Goal: Task Accomplishment & Management: Complete application form

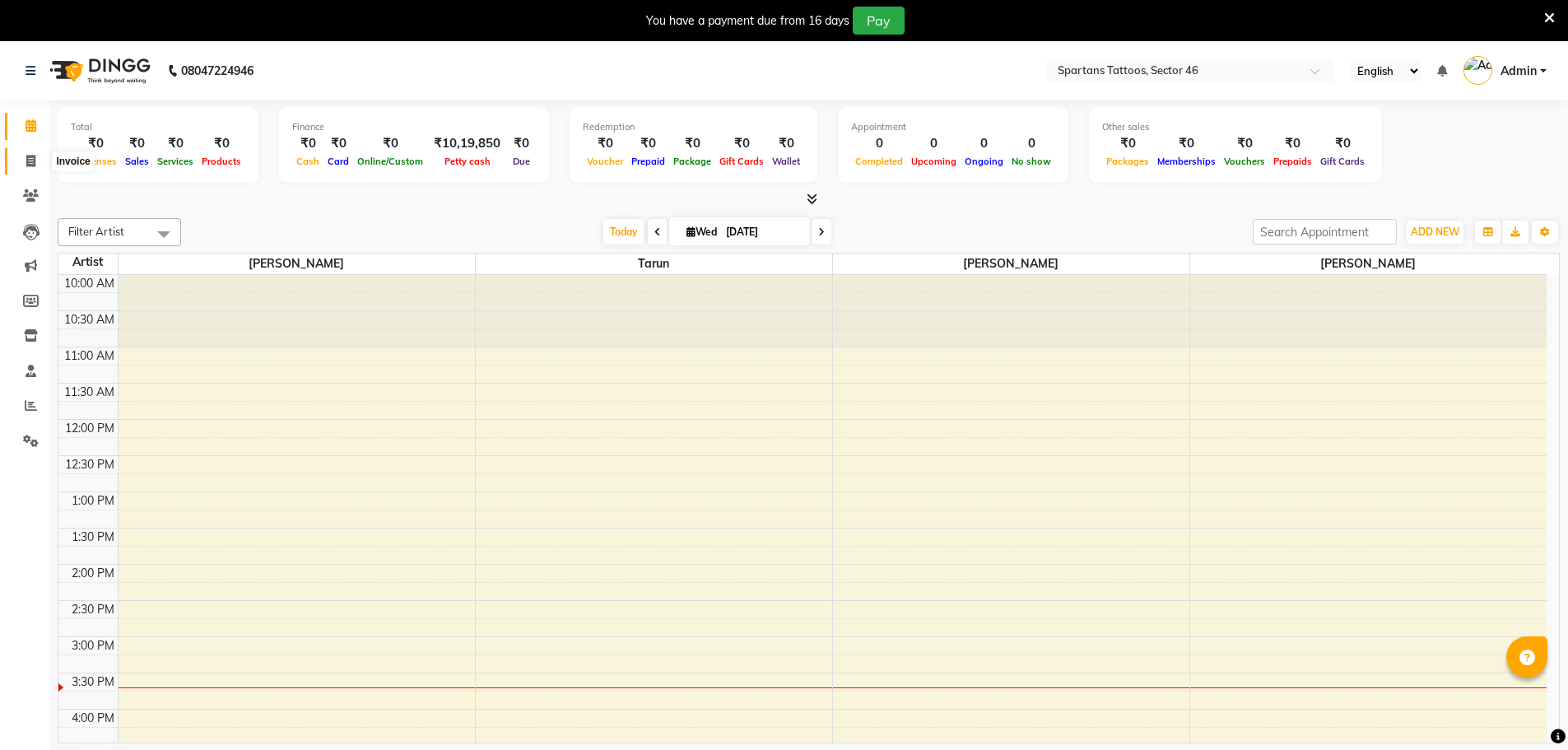
drag, startPoint x: 39, startPoint y: 166, endPoint x: 45, endPoint y: 174, distance: 10.0
click at [39, 166] on span at bounding box center [30, 162] width 29 height 19
select select "service"
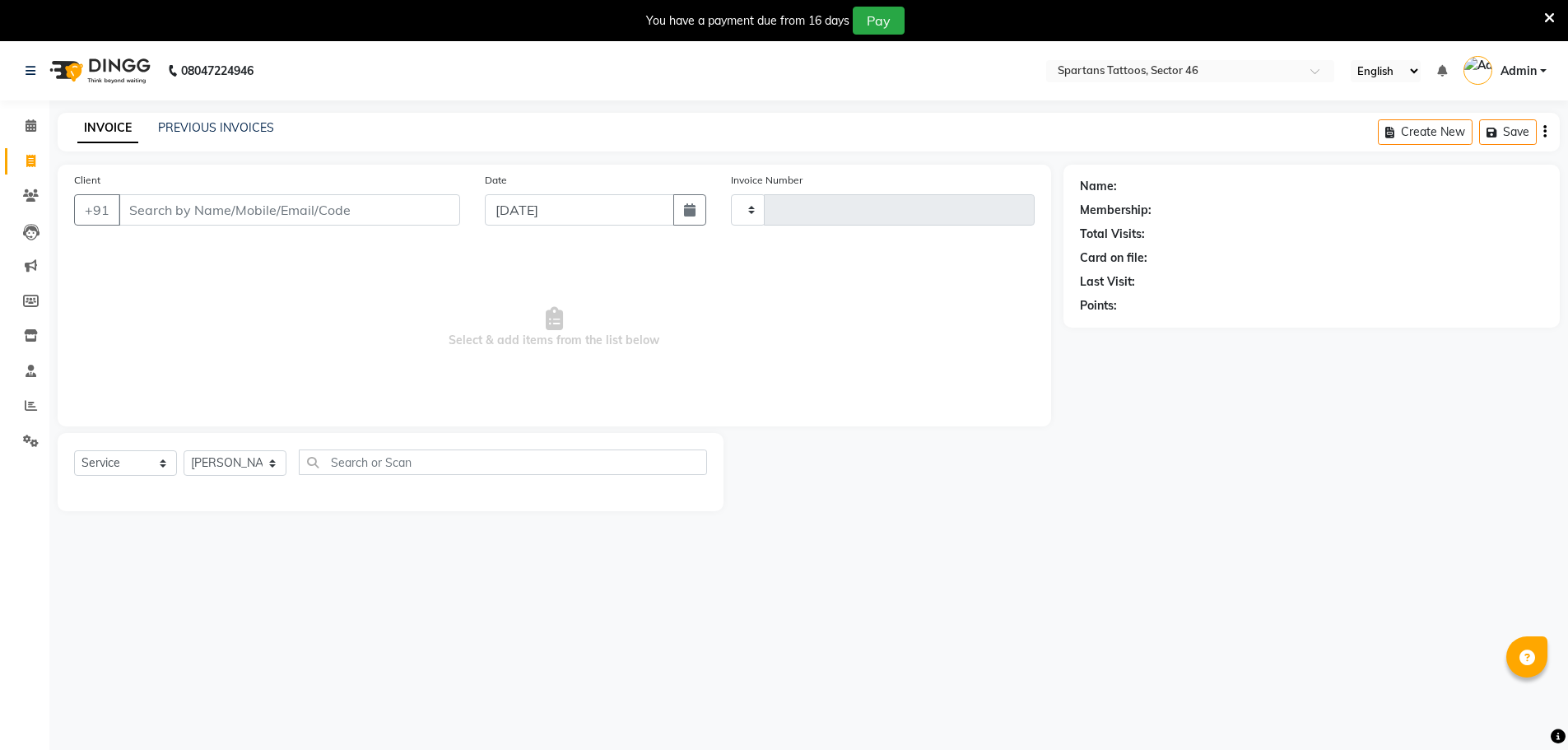
type input "0690"
select select "6556"
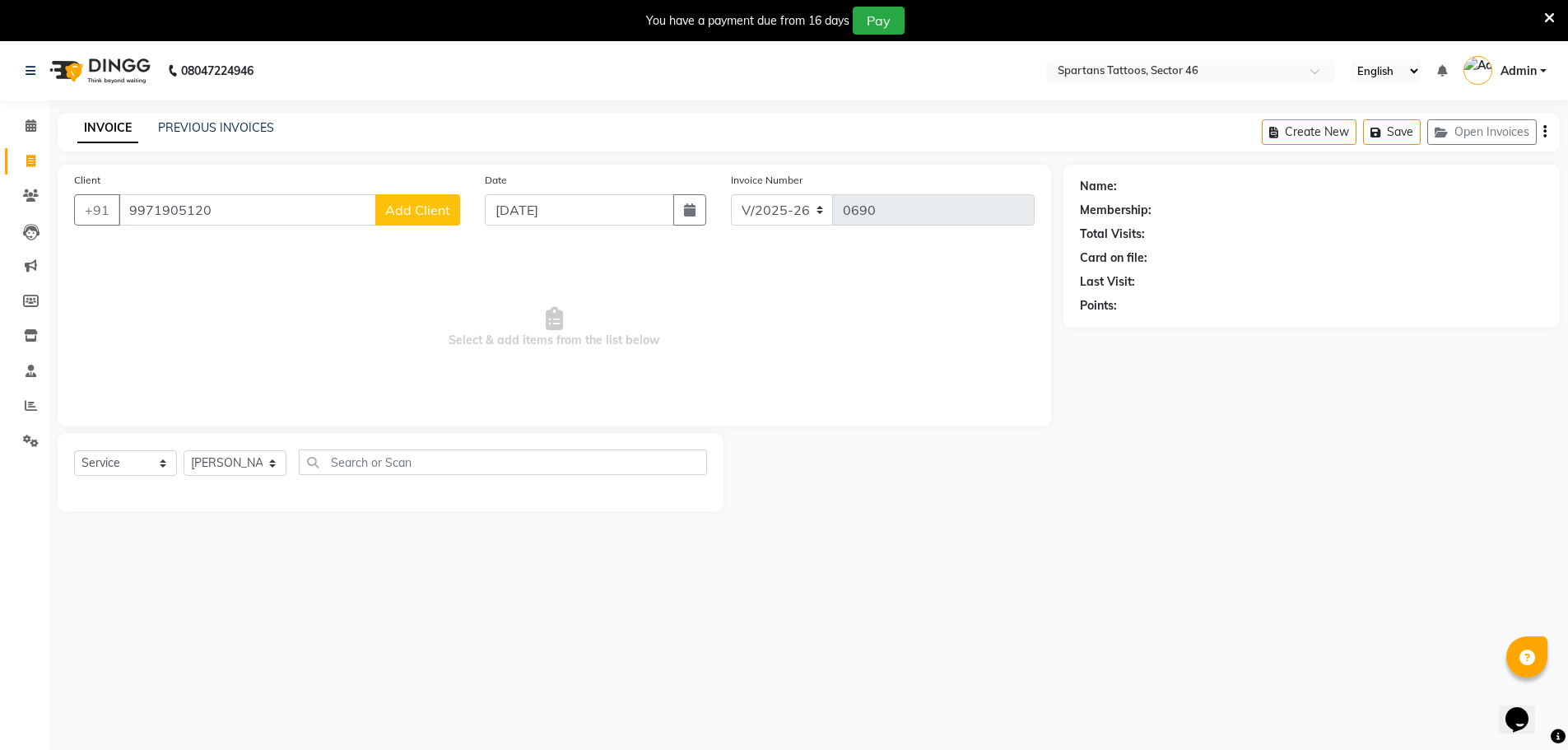
type input "9971905120"
click at [397, 212] on span "Add Client" at bounding box center [417, 209] width 65 height 16
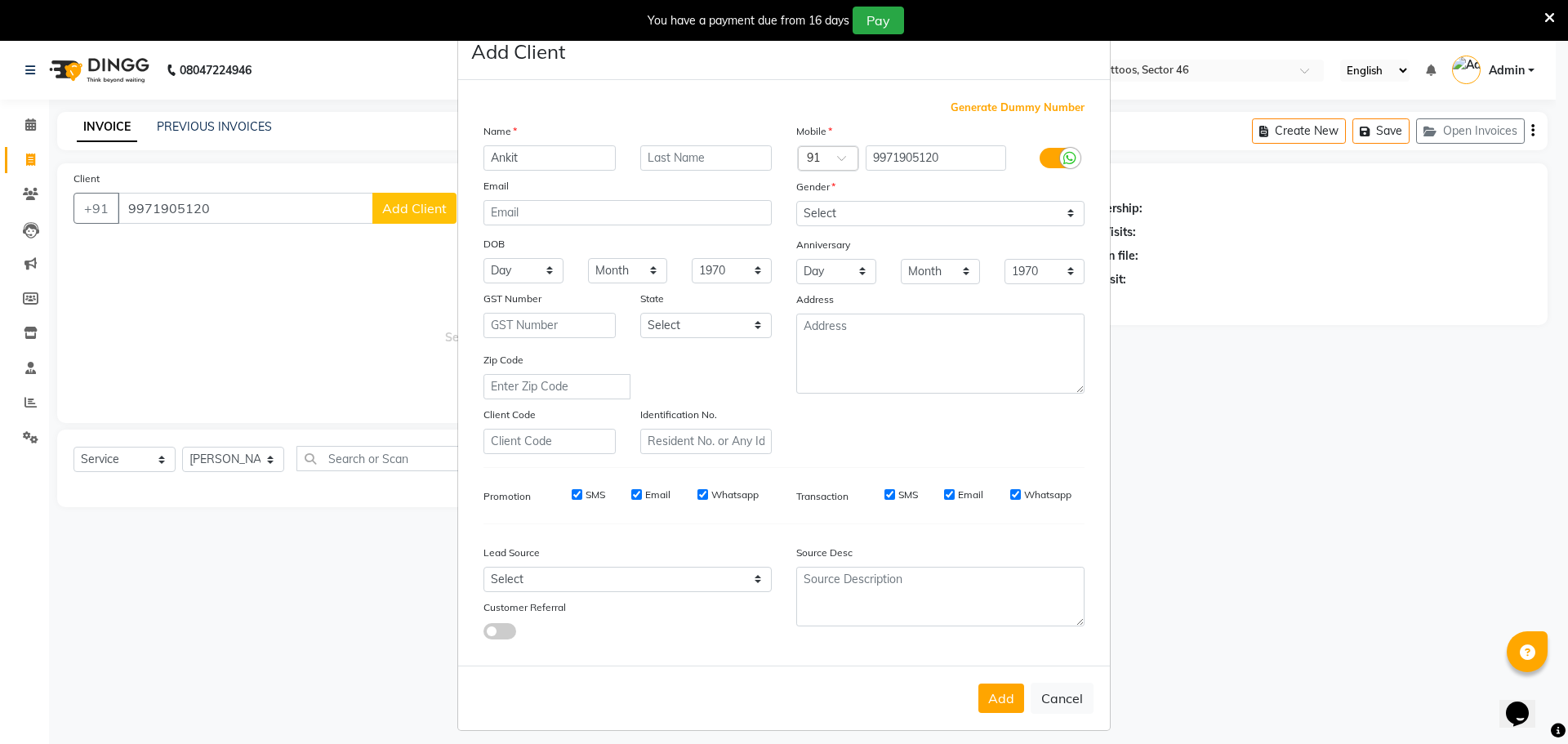
type input "Ankit"
type input "Ca"
drag, startPoint x: 862, startPoint y: 198, endPoint x: 886, endPoint y: 222, distance: 33.9
click at [864, 198] on div "Gender" at bounding box center [940, 189] width 313 height 23
click at [887, 222] on select "Select [DEMOGRAPHIC_DATA] [DEMOGRAPHIC_DATA] Other Prefer Not To Say" at bounding box center [940, 213] width 288 height 26
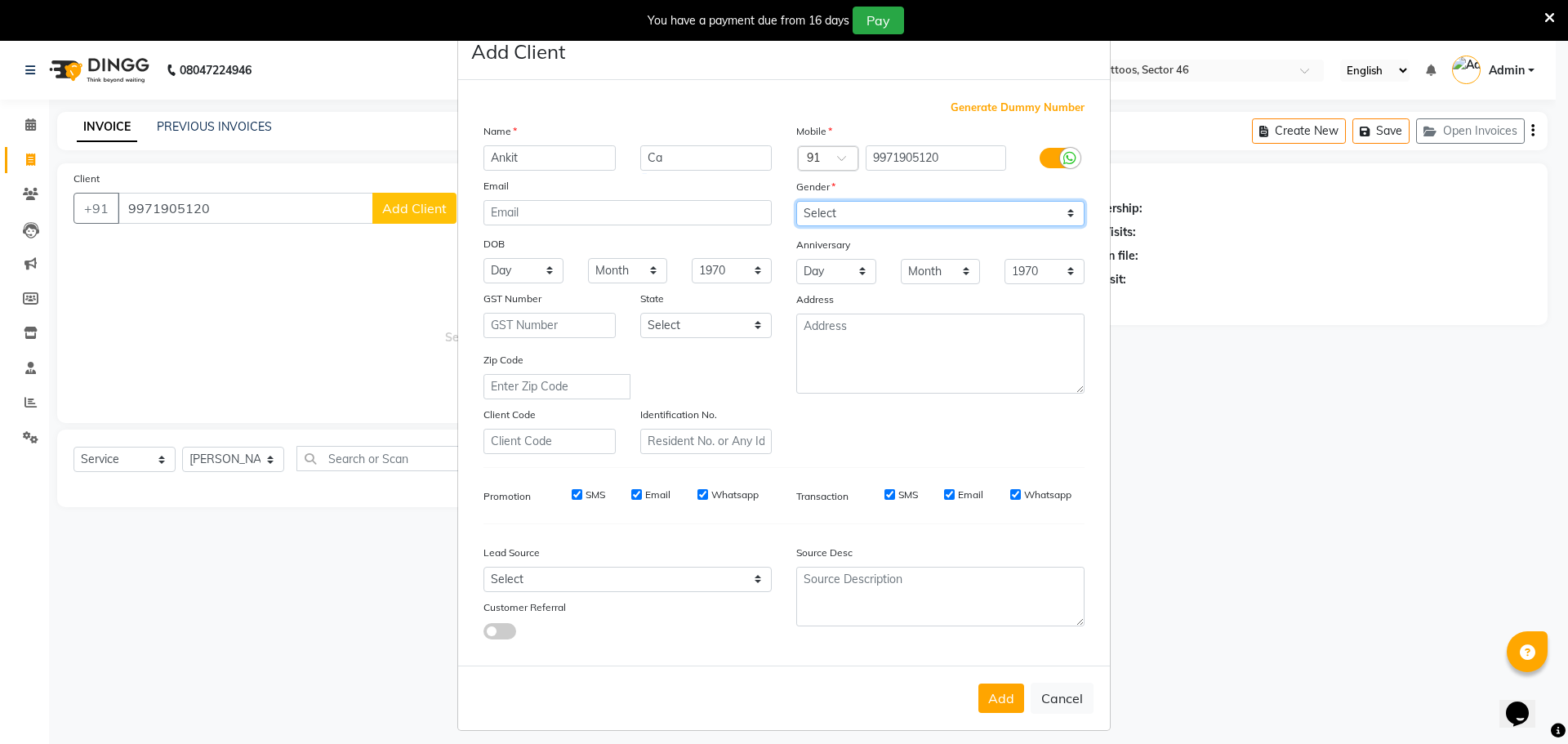
select select "[DEMOGRAPHIC_DATA]"
click at [796, 201] on select "Select [DEMOGRAPHIC_DATA] [DEMOGRAPHIC_DATA] Other Prefer Not To Say" at bounding box center [940, 213] width 288 height 26
click at [720, 586] on select "Select Walk-in Referral Internet Friend Word of Mouth Advertisement Facebook Ju…" at bounding box center [628, 579] width 288 height 26
select select "46589"
click at [484, 567] on select "Select Walk-in Referral Internet Friend Word of Mouth Advertisement Facebook Ju…" at bounding box center [628, 579] width 288 height 26
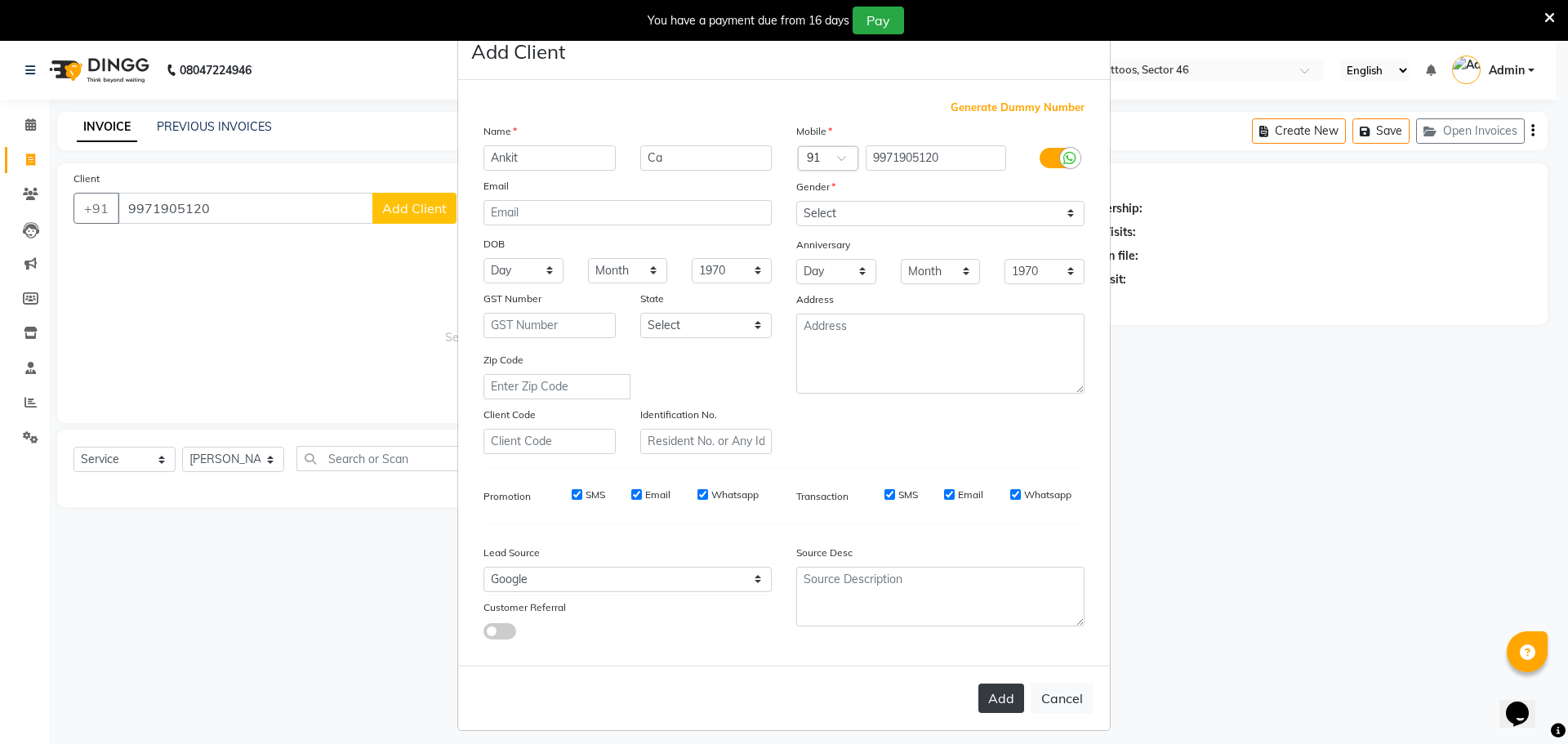
click at [994, 702] on button "Add" at bounding box center [1000, 698] width 45 height 29
click at [217, 459] on ngb-modal-window "Add Client Generate Dummy Number Name Ankit Ca Email DOB Day 01 02 03 04 05 06 …" at bounding box center [784, 372] width 1568 height 744
select select
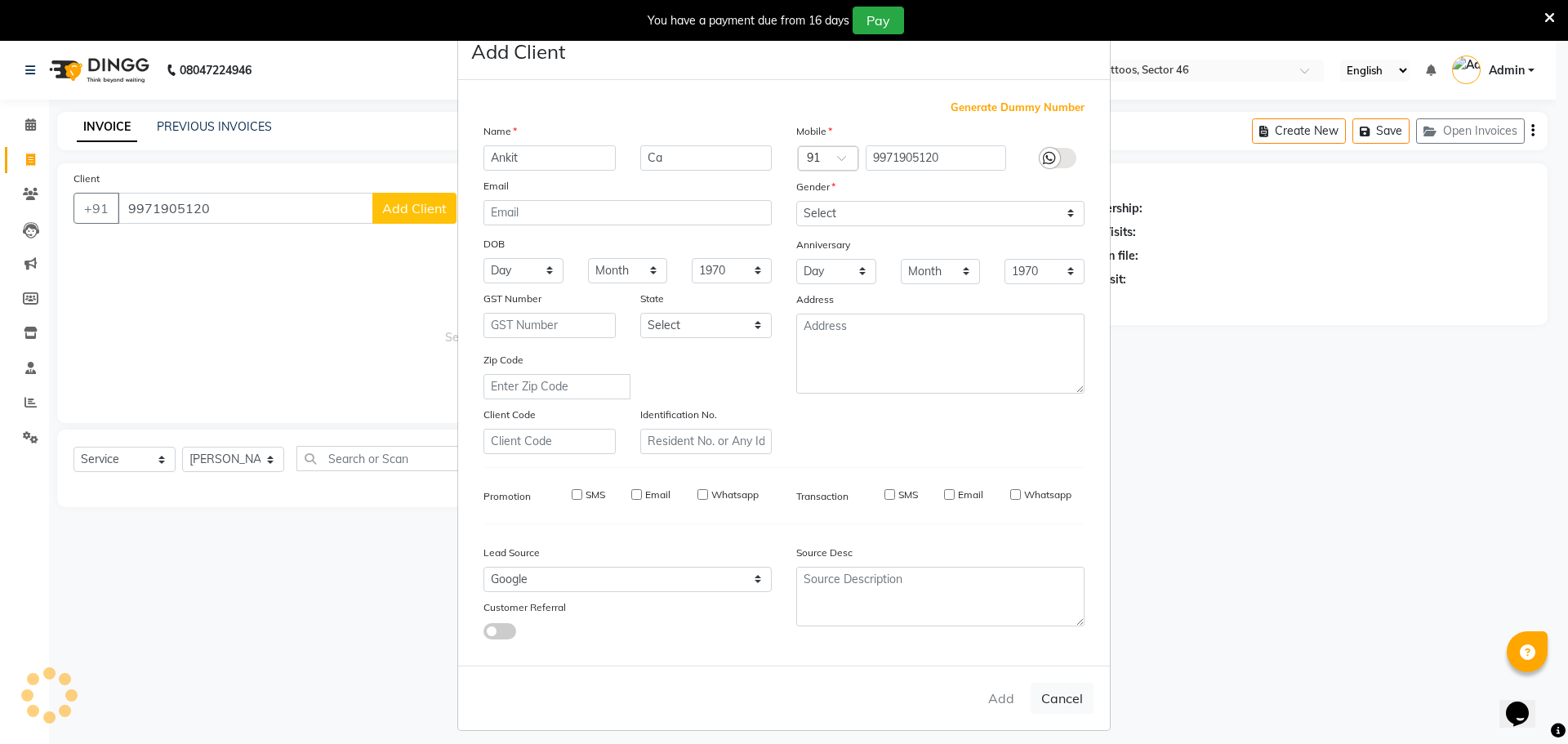
select select
checkbox input "false"
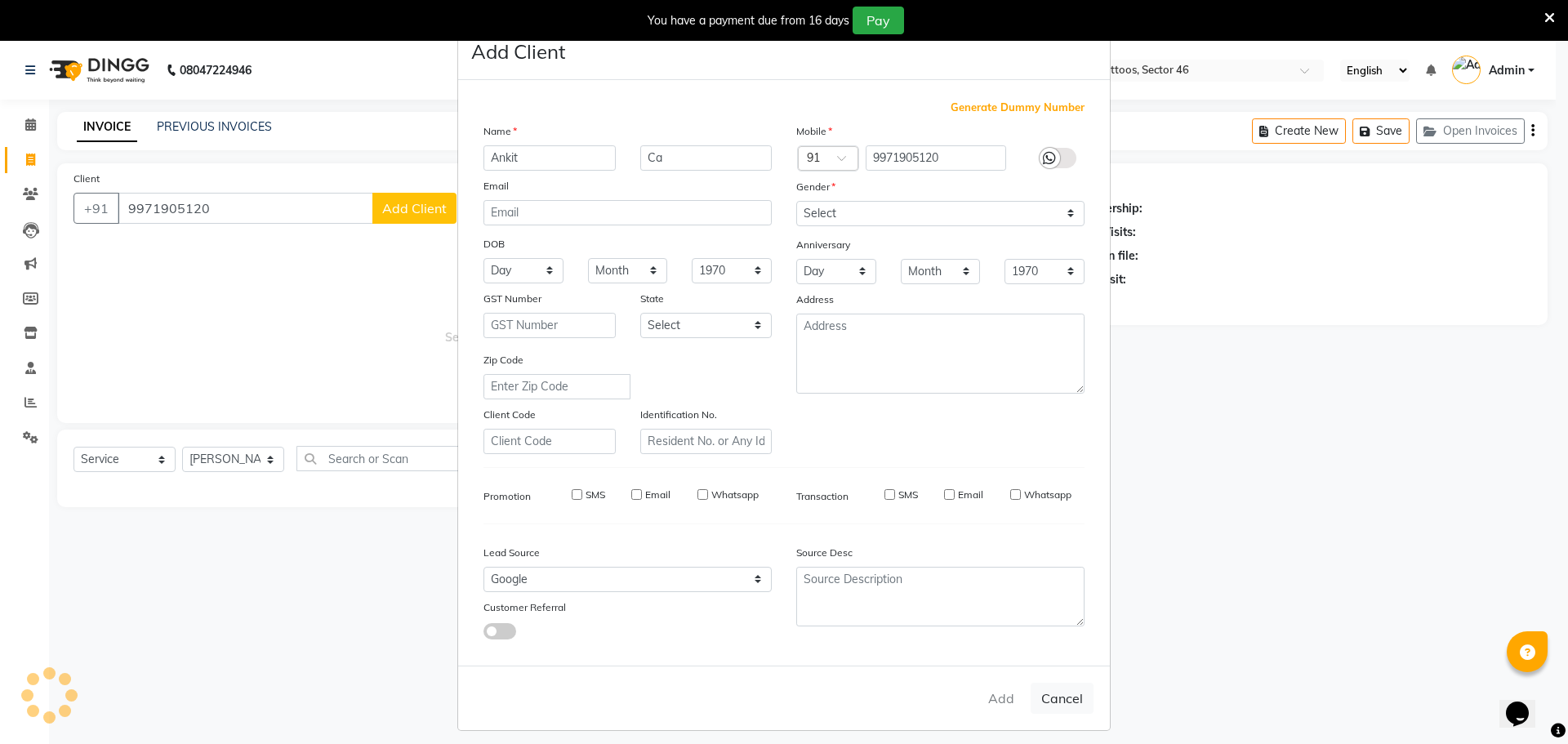
checkbox input "false"
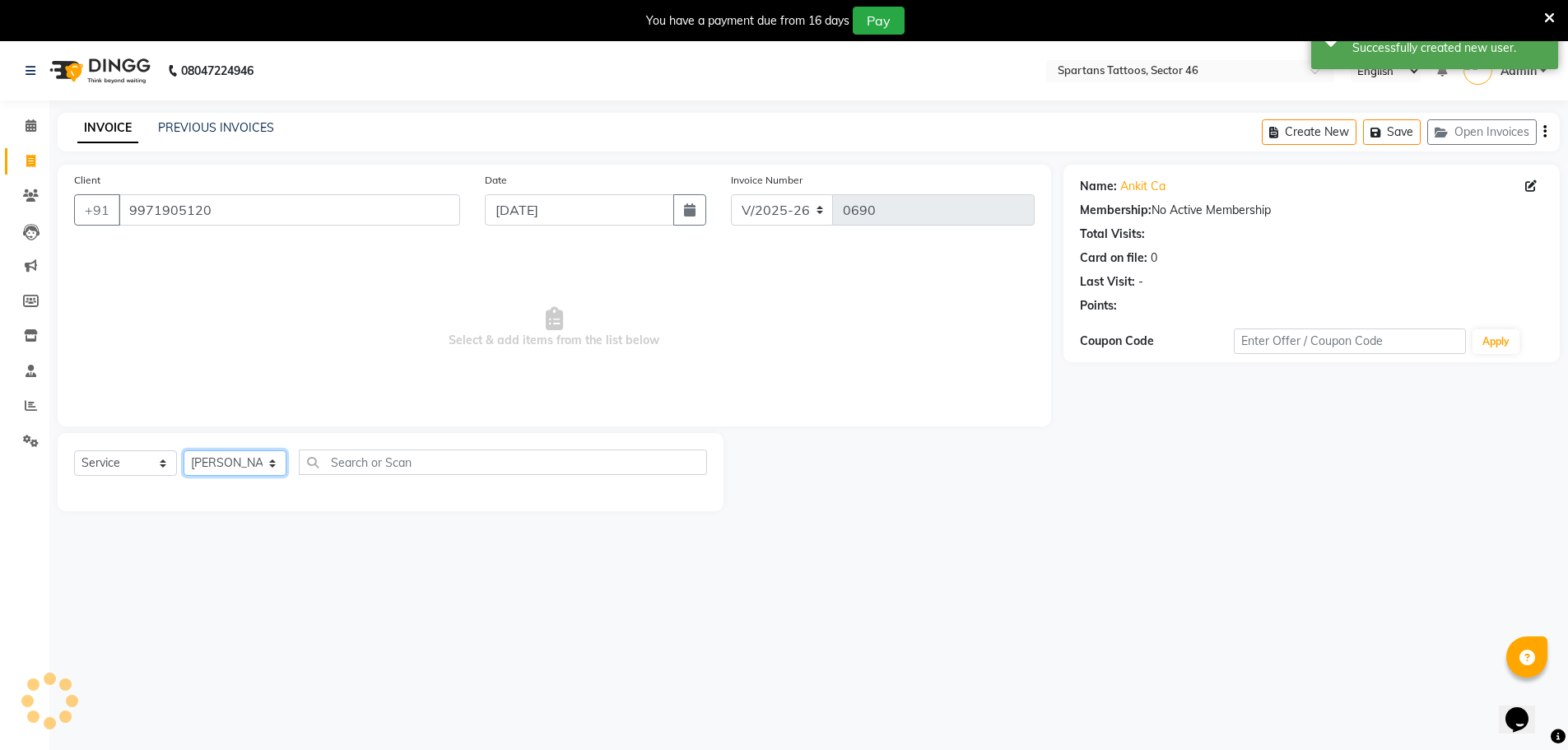
click at [234, 463] on select "[PERSON_NAME] [PERSON_NAME] [PERSON_NAME]" at bounding box center [234, 463] width 103 height 26
select select "58256"
click at [183, 450] on select "[PERSON_NAME] [PERSON_NAME] [PERSON_NAME]" at bounding box center [234, 463] width 103 height 26
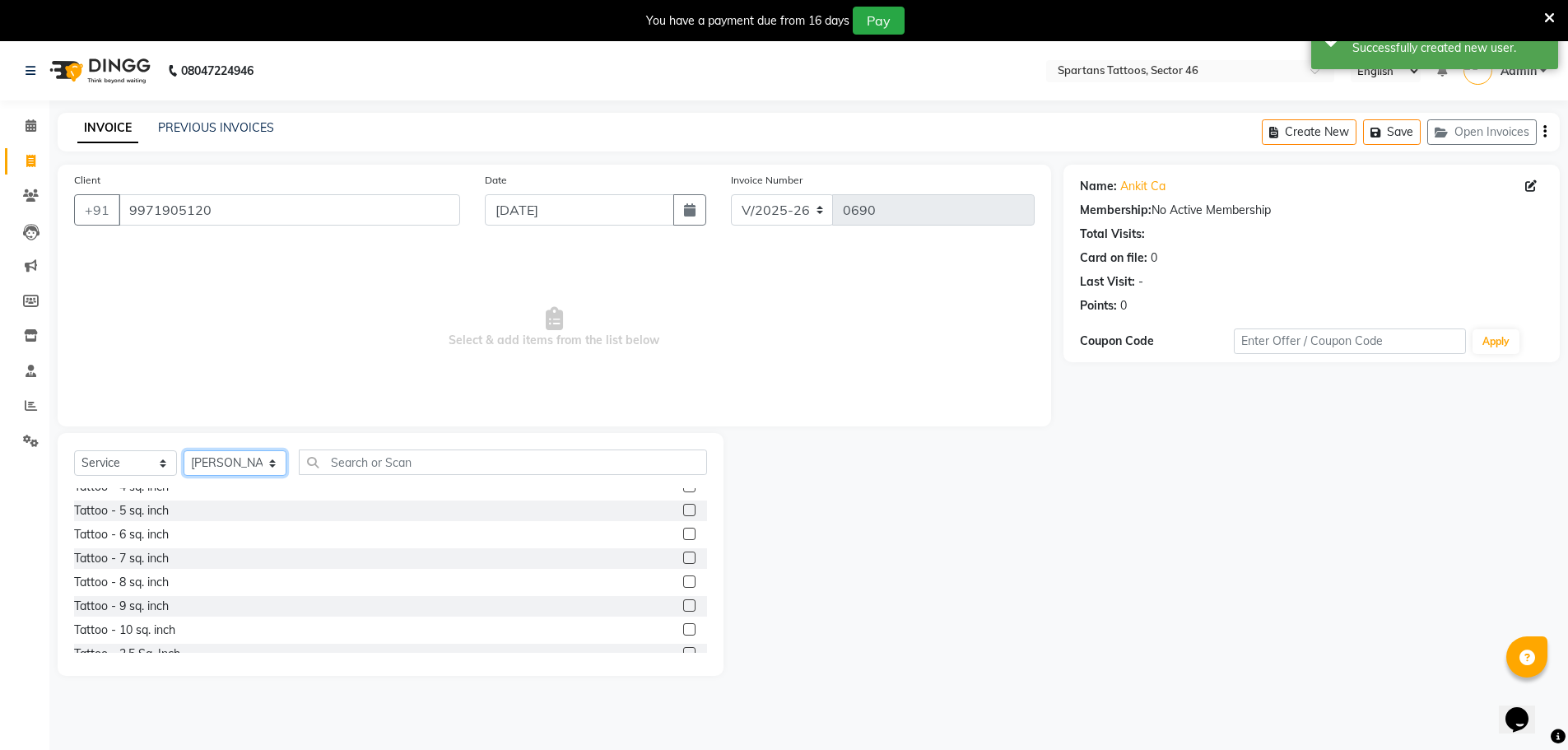
scroll to position [194, 0]
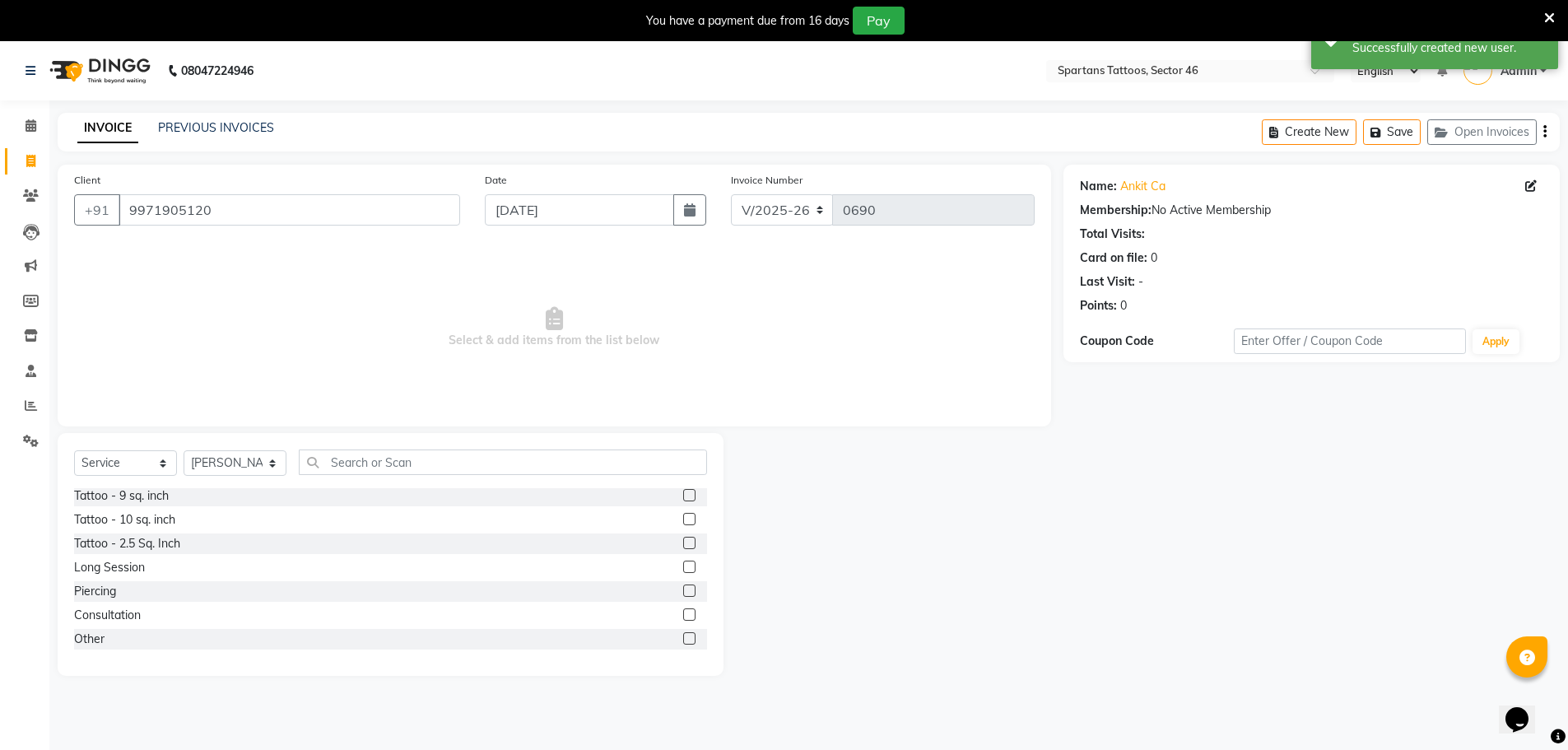
click at [683, 591] on label at bounding box center [689, 590] width 12 height 12
click at [683, 591] on input "checkbox" at bounding box center [689, 591] width 10 height 10
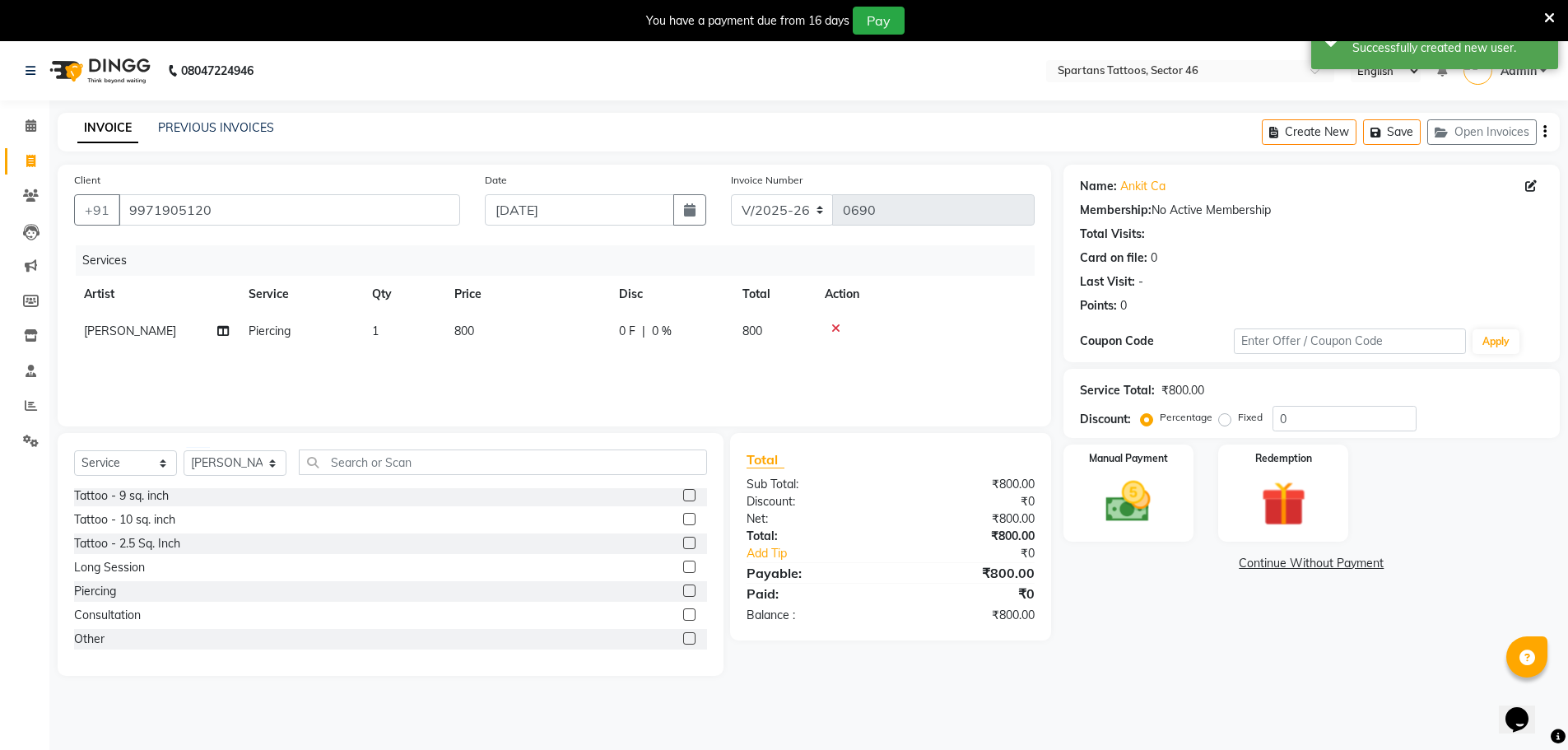
checkbox input "false"
click at [560, 338] on td "800" at bounding box center [526, 331] width 165 height 37
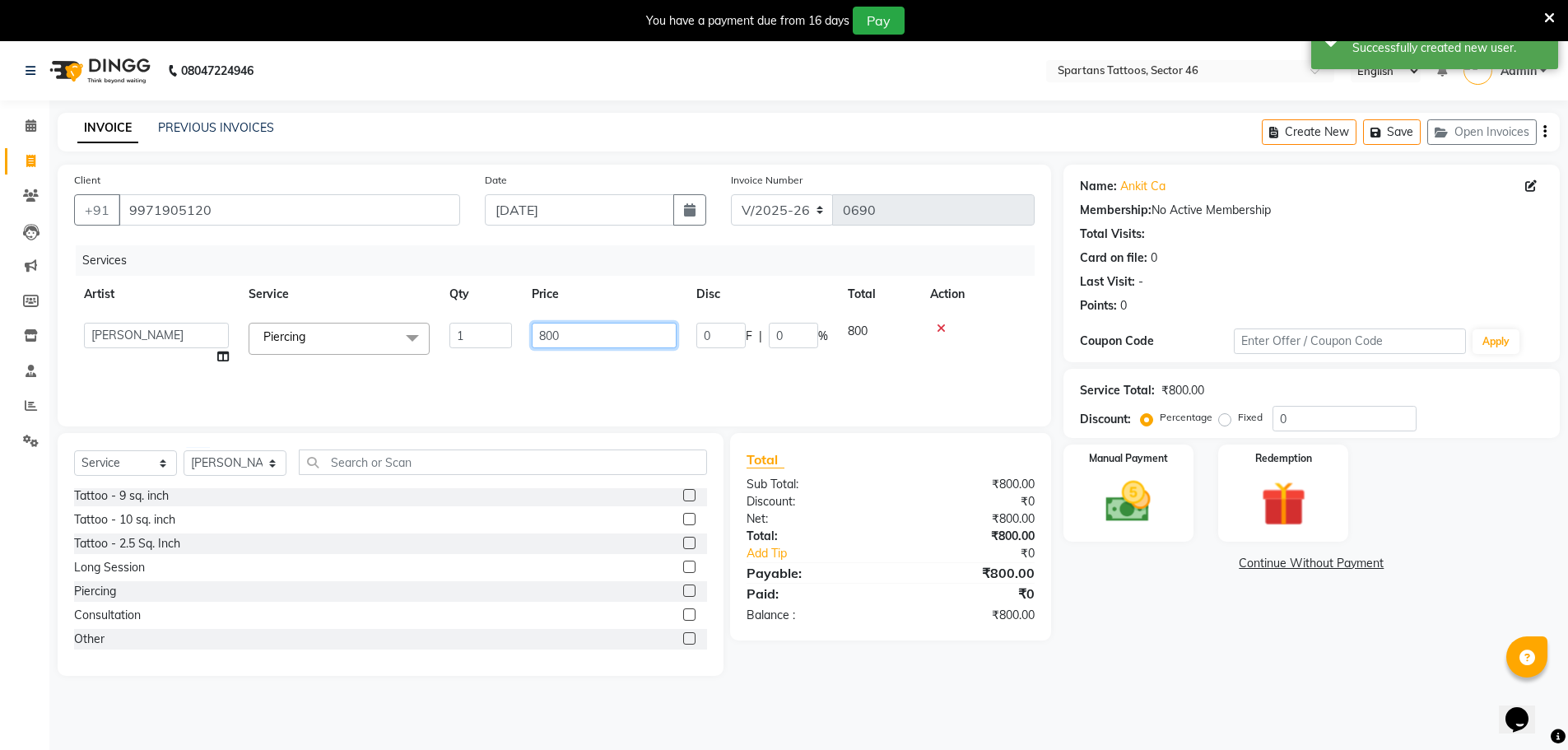
drag, startPoint x: 612, startPoint y: 341, endPoint x: 442, endPoint y: 340, distance: 170.0
click at [442, 340] on tr "[PERSON_NAME] [PERSON_NAME] Tarun Piercing x Tattoo - 1 Sq. Inch Tattoo - 2 Sq.…" at bounding box center [555, 344] width 961 height 62
type input "1000"
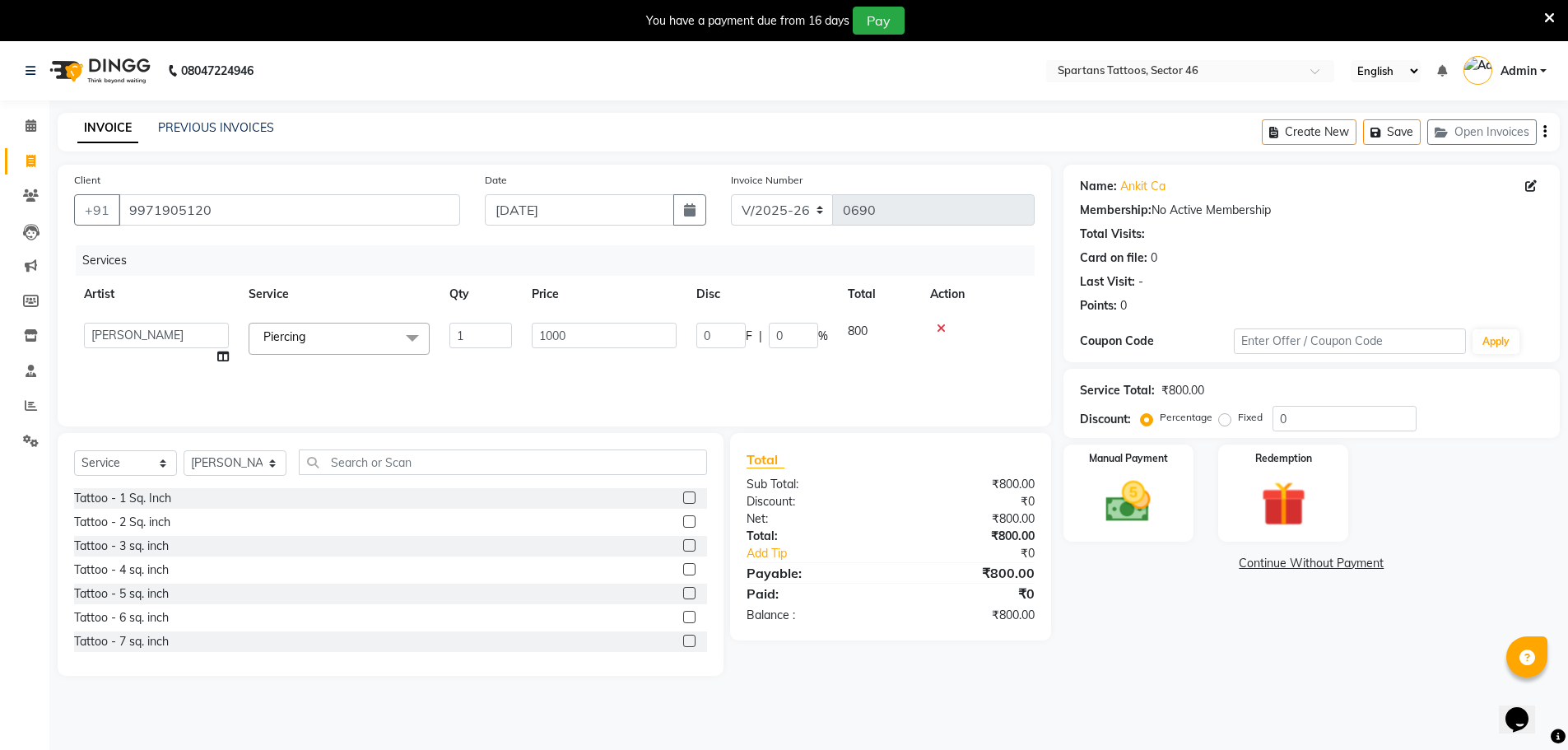
click at [683, 515] on label at bounding box center [689, 521] width 12 height 12
click at [683, 517] on input "checkbox" at bounding box center [689, 522] width 10 height 10
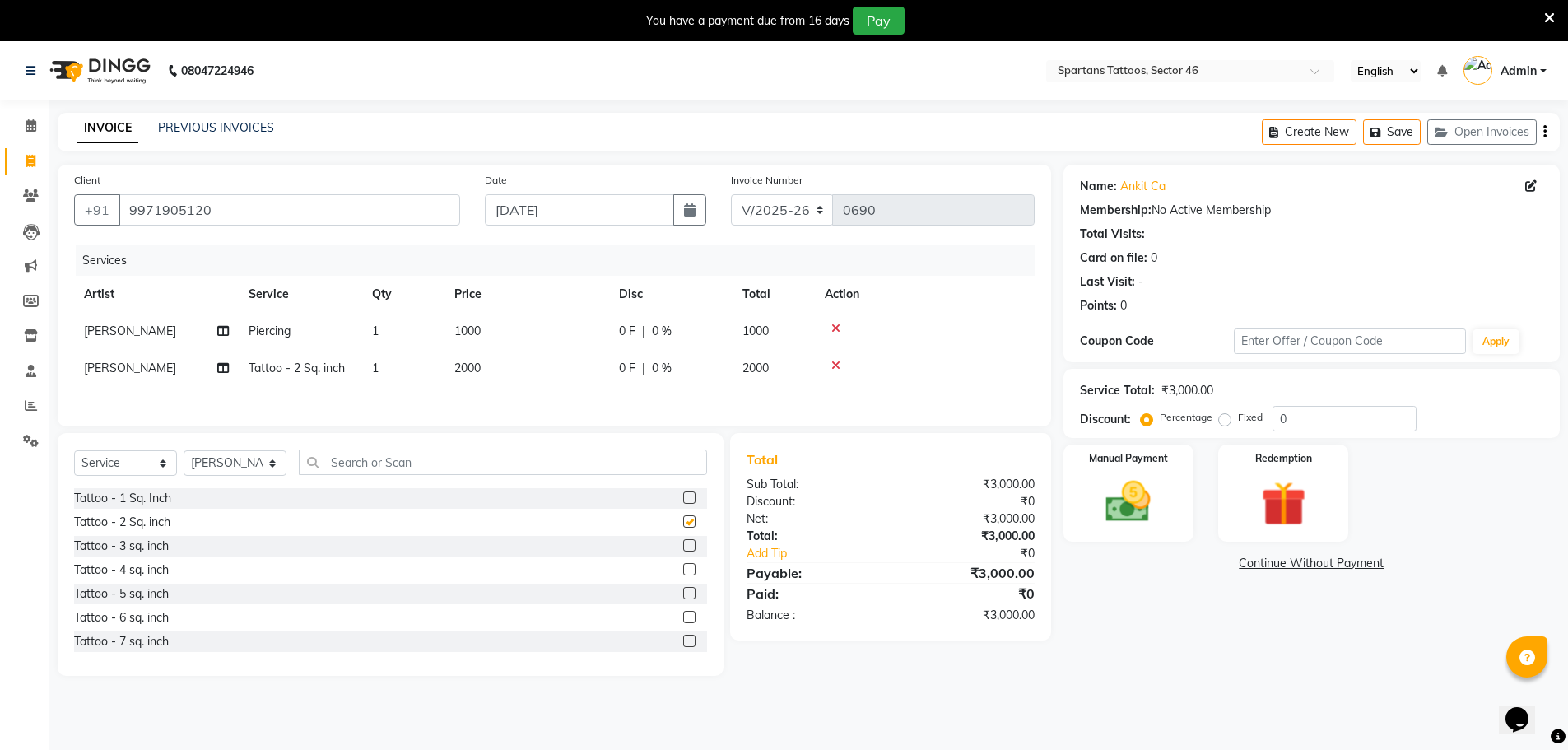
checkbox input "false"
click at [569, 373] on td "2000" at bounding box center [526, 368] width 165 height 37
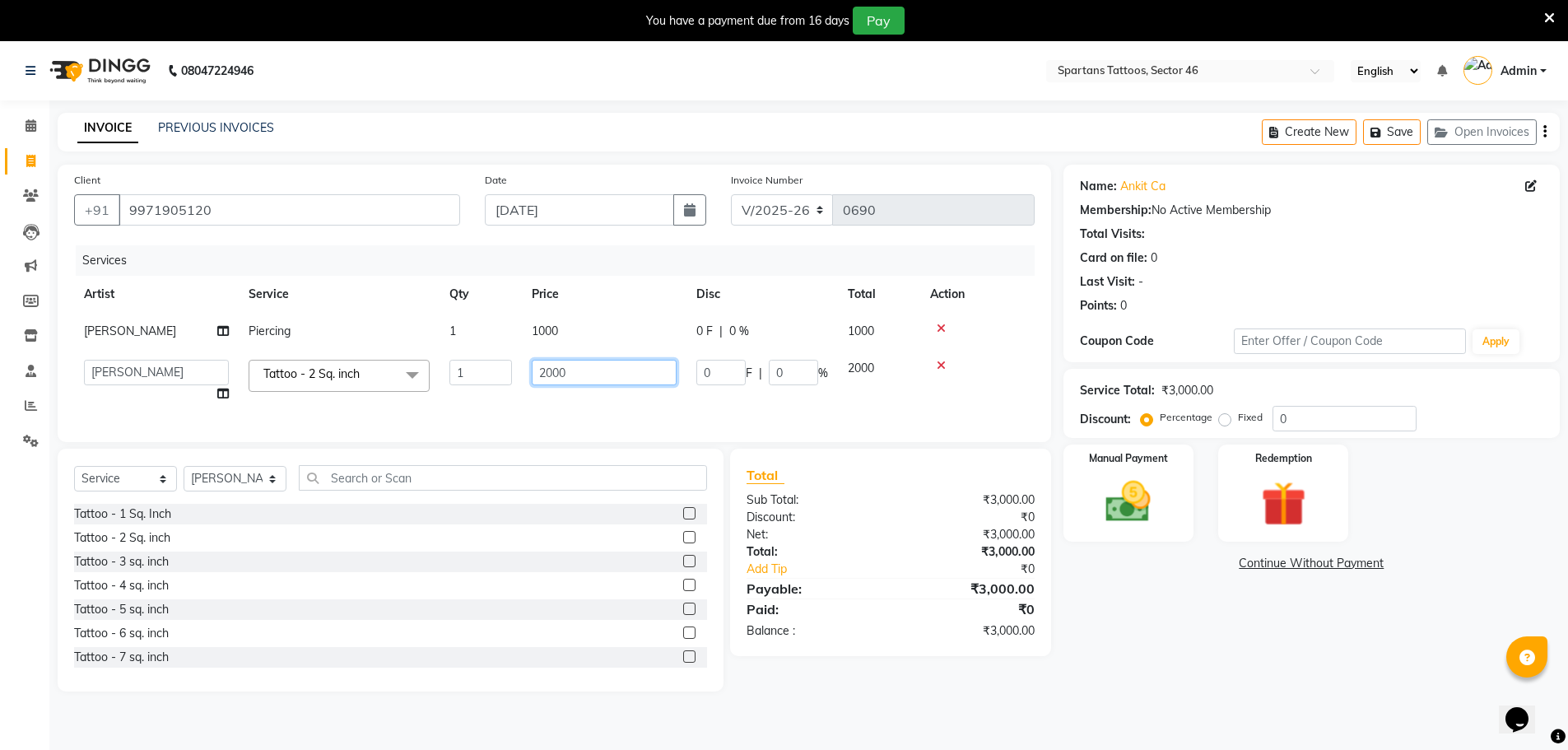
drag, startPoint x: 598, startPoint y: 368, endPoint x: 448, endPoint y: 368, distance: 150.0
click at [448, 368] on tr "[PERSON_NAME] [PERSON_NAME] Tattoo - 2 Sq. inch x Tattoo - 1 Sq. Inch Tattoo - …" at bounding box center [555, 381] width 961 height 62
type input "2100"
click at [1091, 496] on img at bounding box center [1128, 502] width 76 height 54
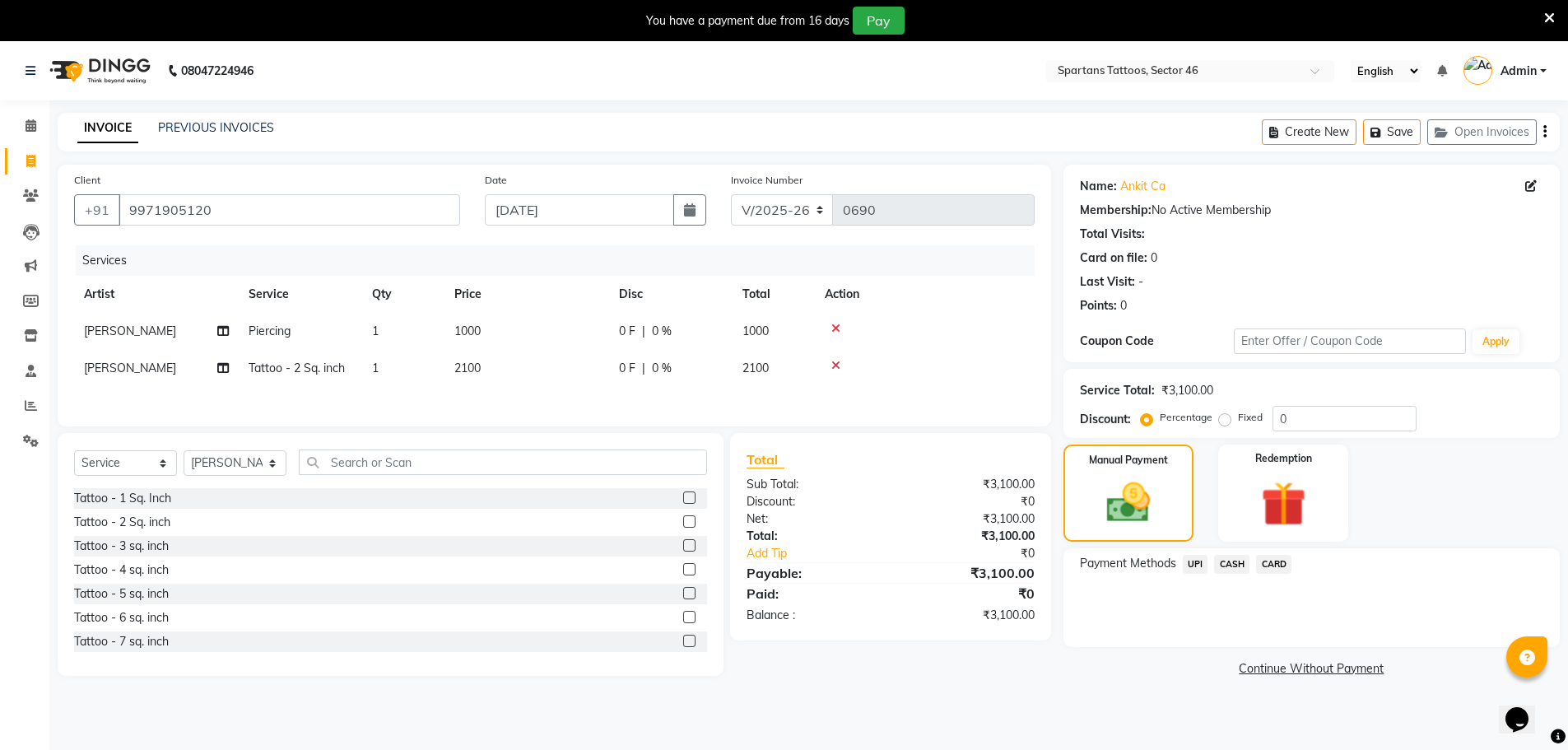
click at [1227, 569] on span "CASH" at bounding box center [1231, 564] width 35 height 19
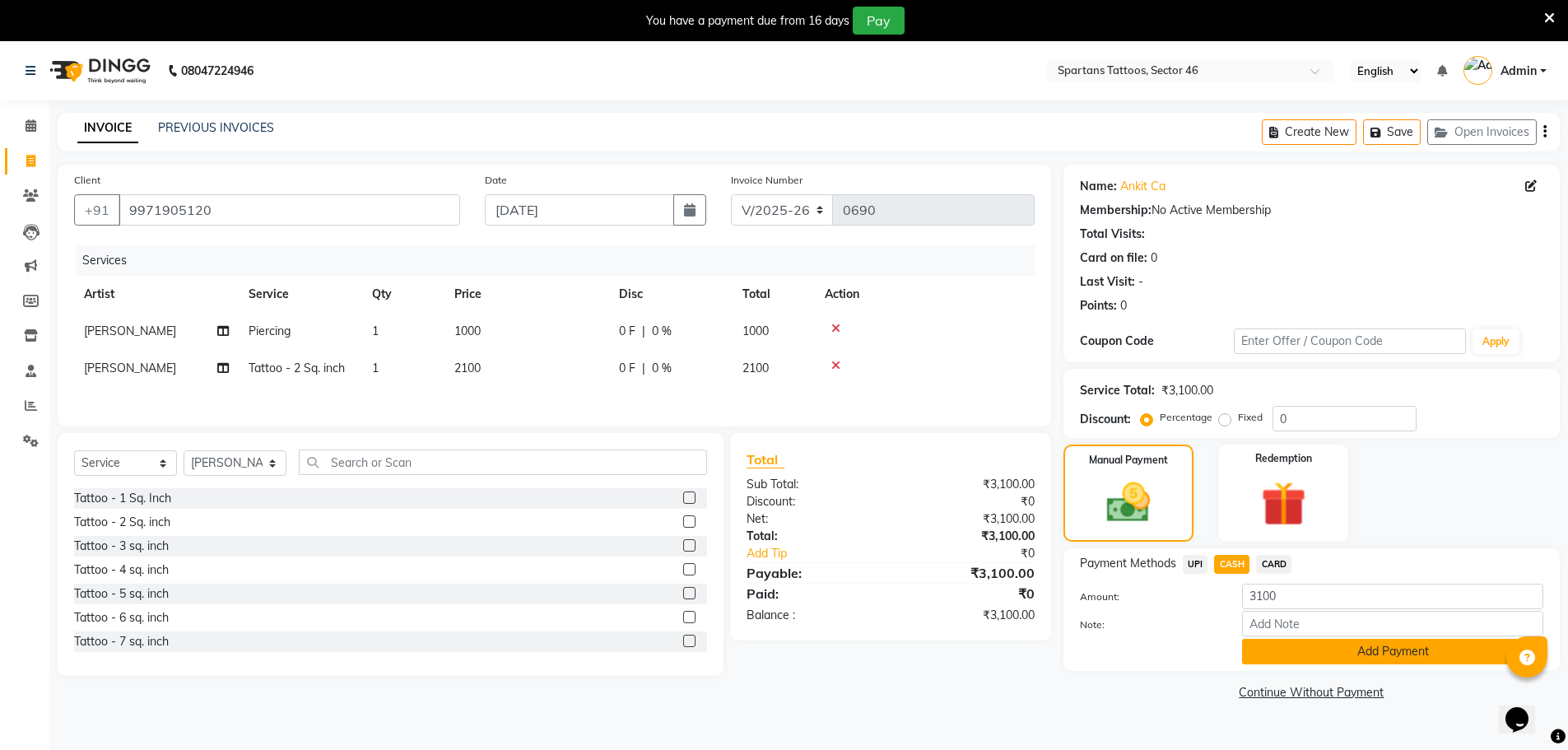
click at [1286, 651] on button "Add Payment" at bounding box center [1392, 651] width 302 height 26
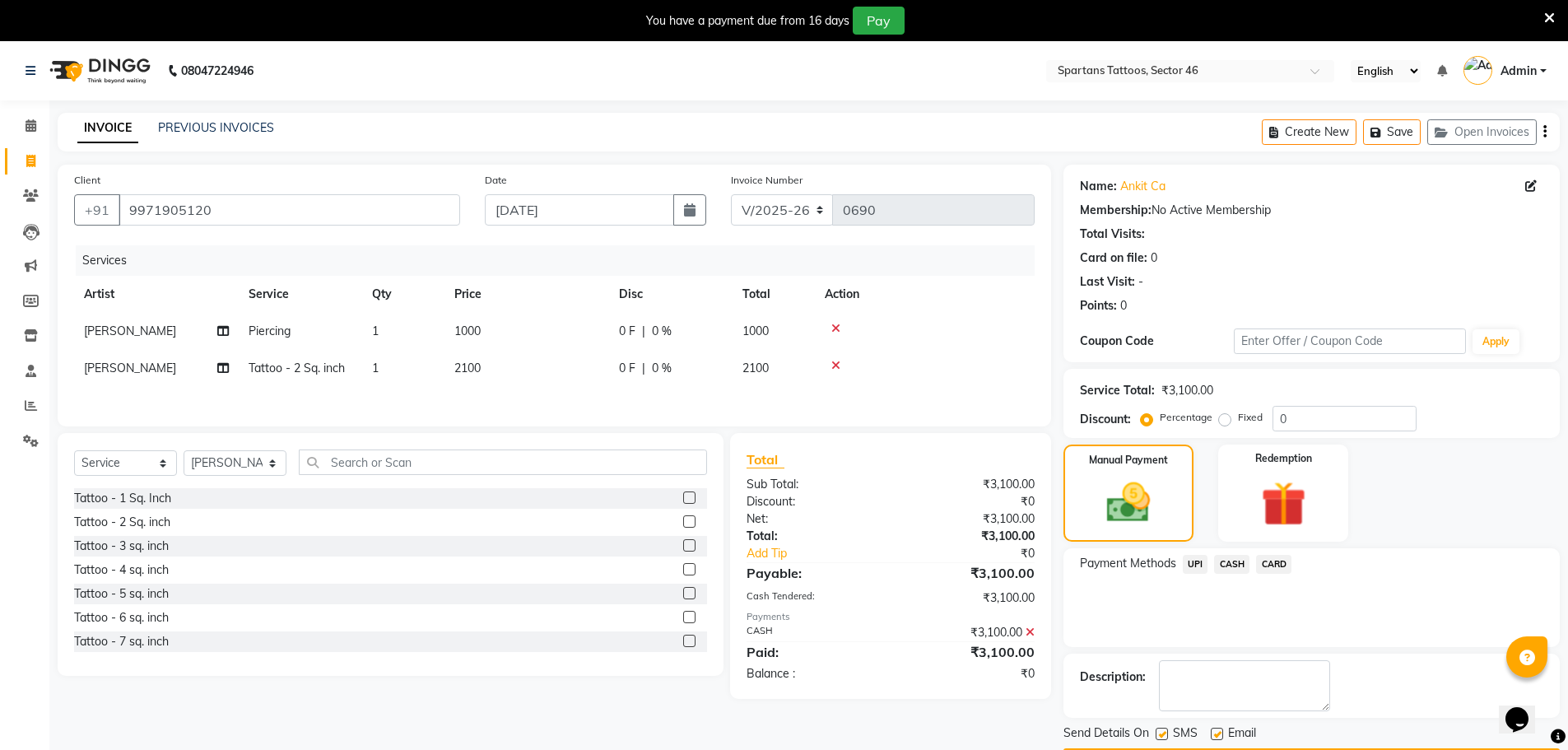
scroll to position [48, 0]
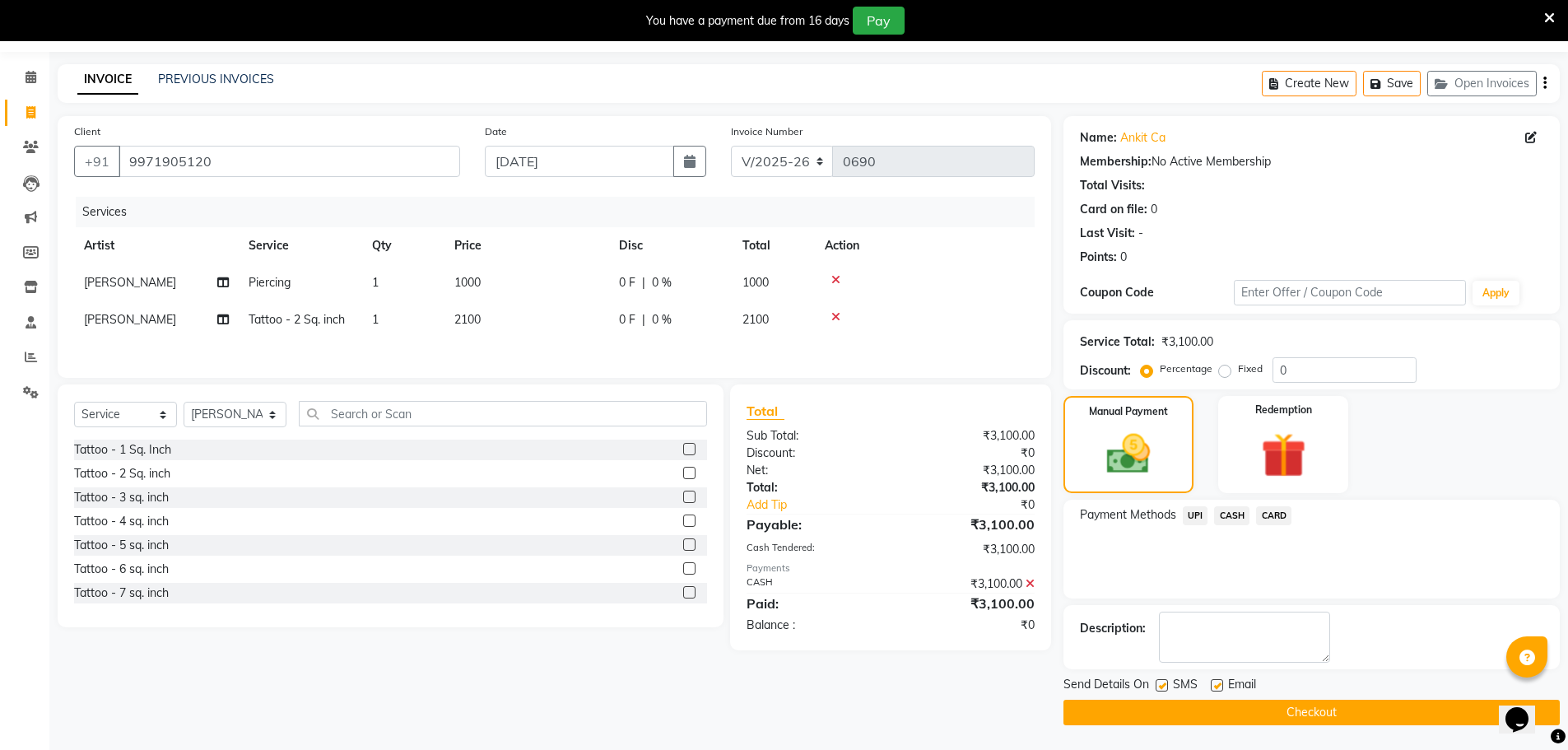
click at [1342, 713] on button "Checkout" at bounding box center [1311, 713] width 496 height 26
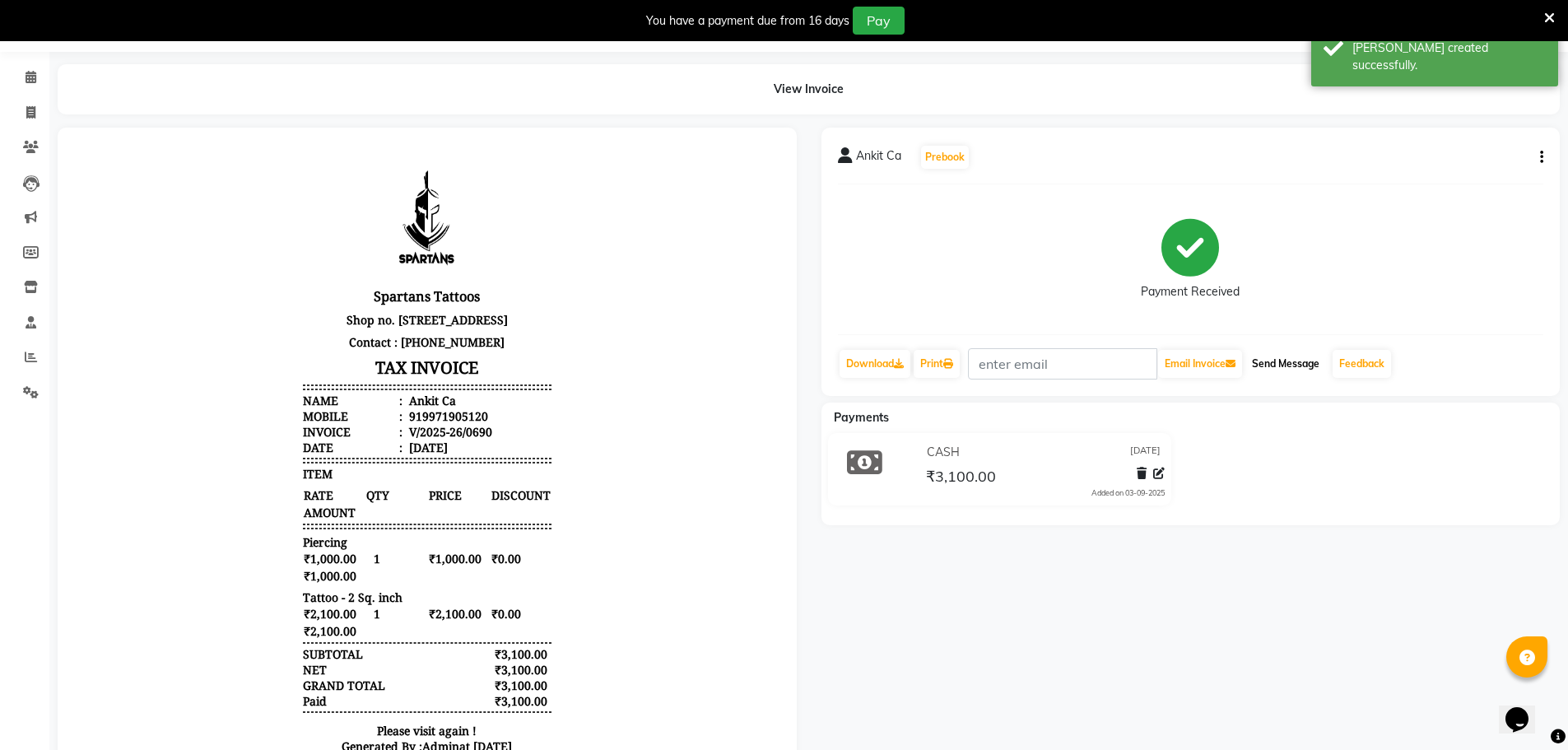
click at [1301, 363] on button "Send Message" at bounding box center [1285, 364] width 80 height 28
